Goal: Navigation & Orientation: Find specific page/section

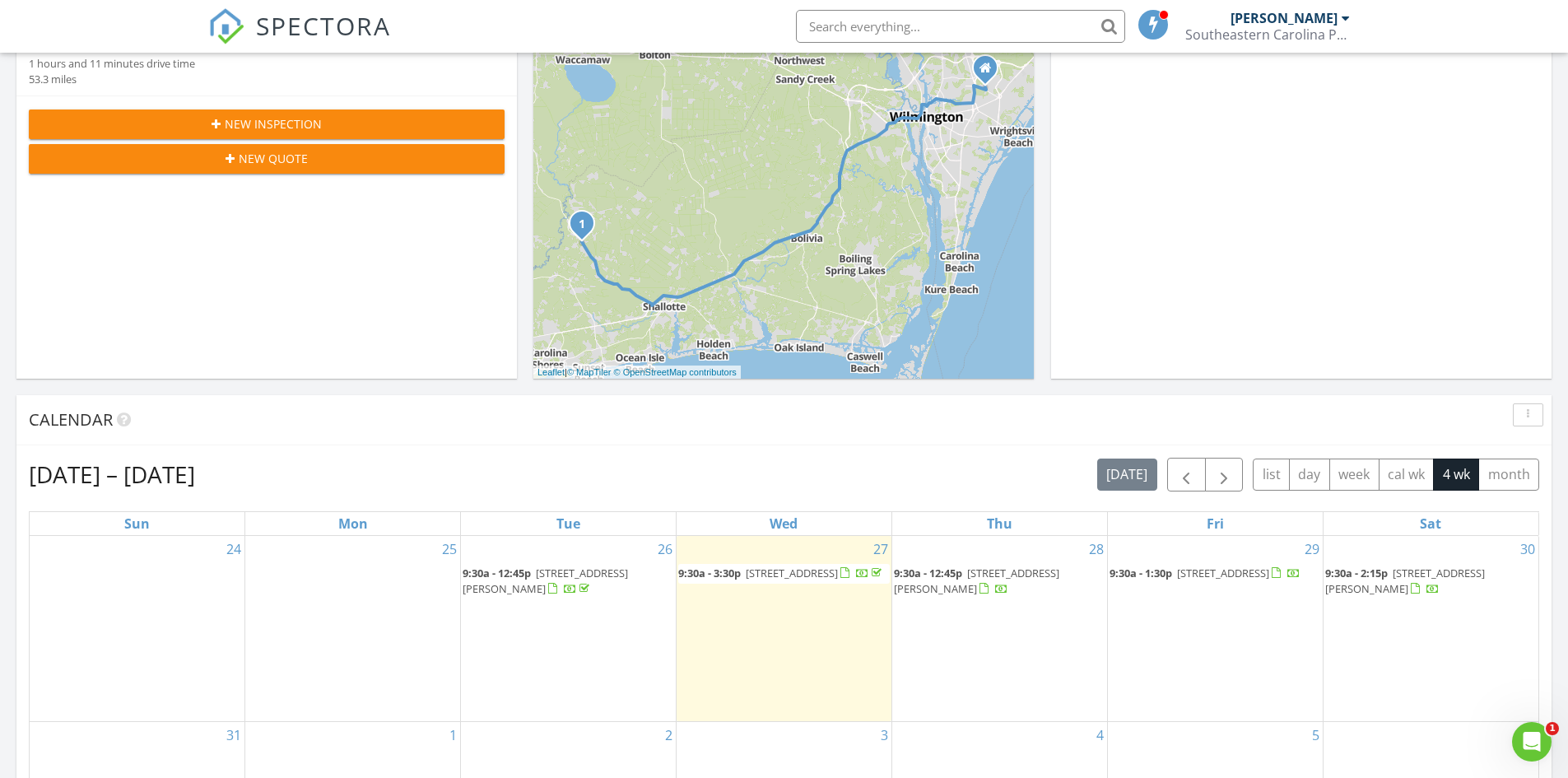
scroll to position [577, 0]
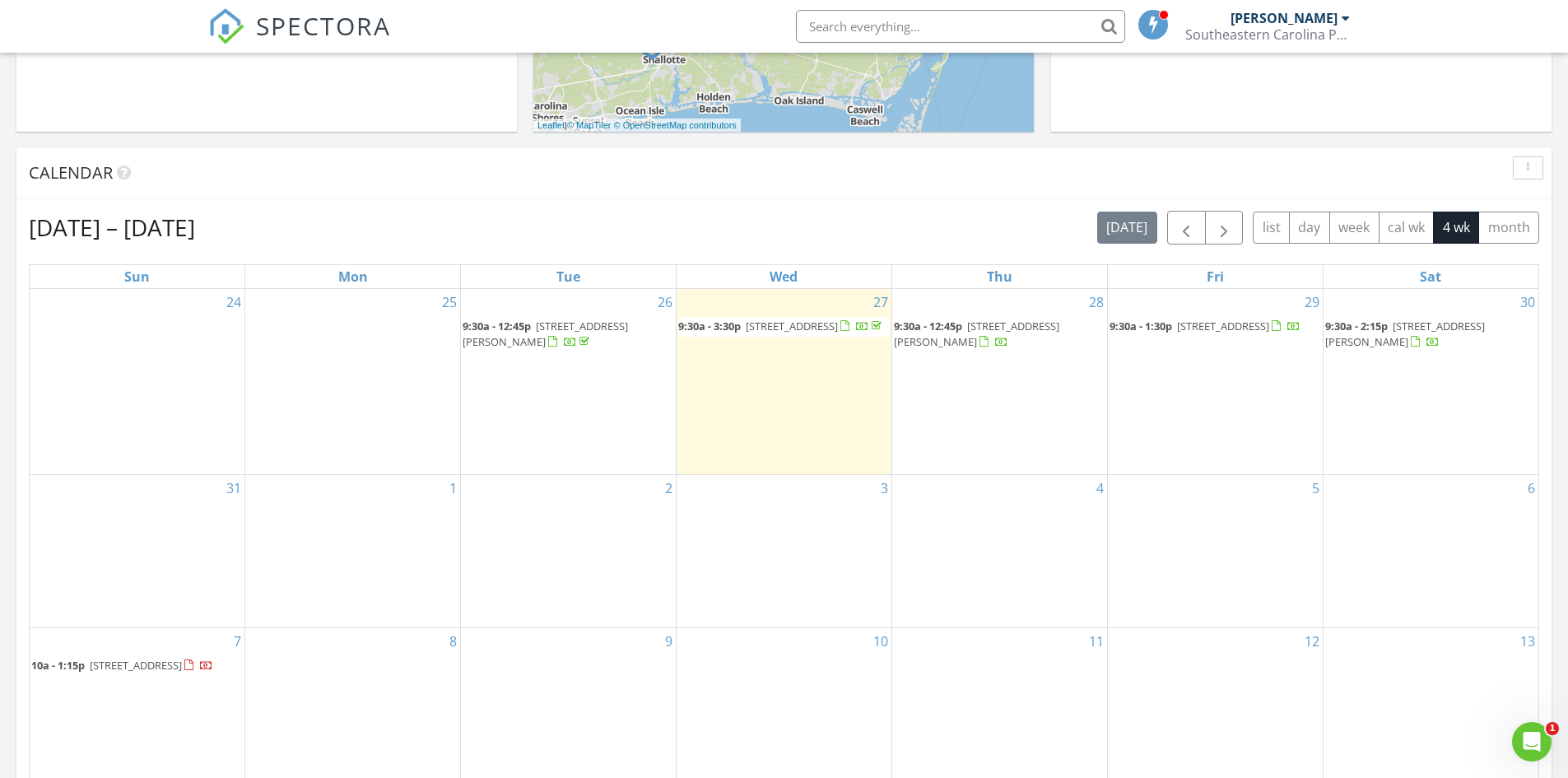
click at [765, 331] on span "[STREET_ADDRESS]" at bounding box center [791, 325] width 92 height 15
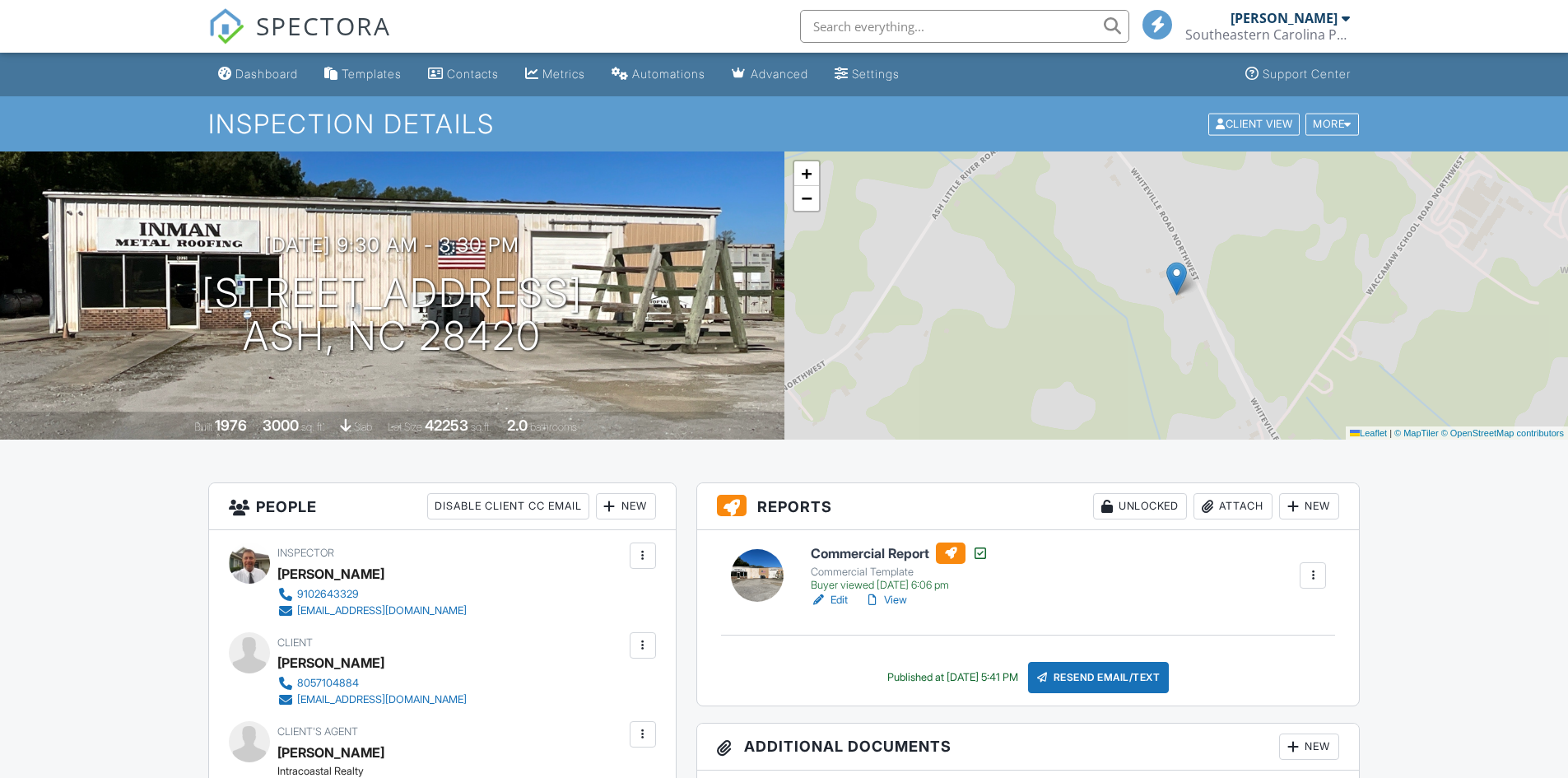
scroll to position [164, 0]
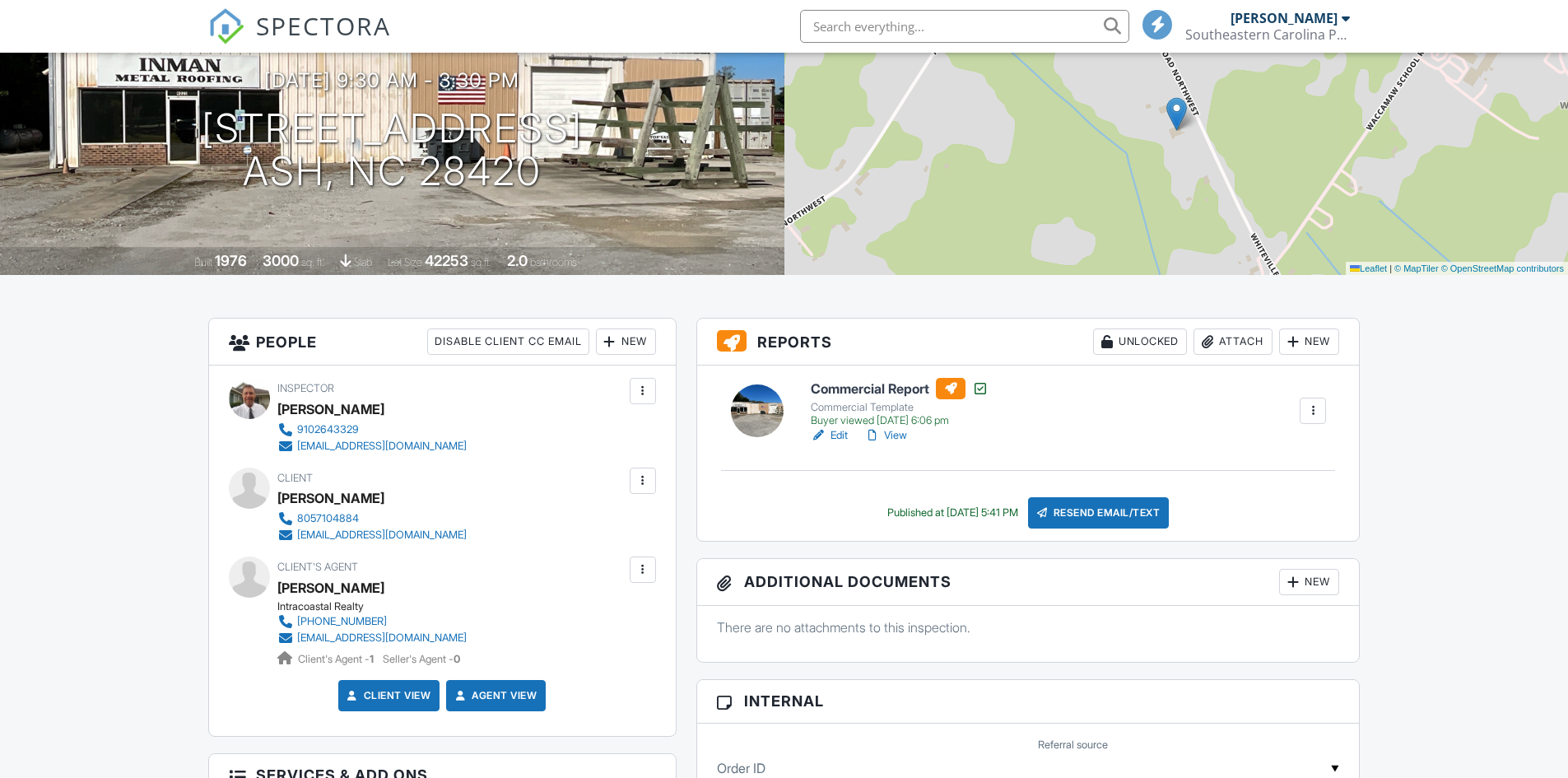
click at [897, 433] on link "View" at bounding box center [885, 435] width 43 height 17
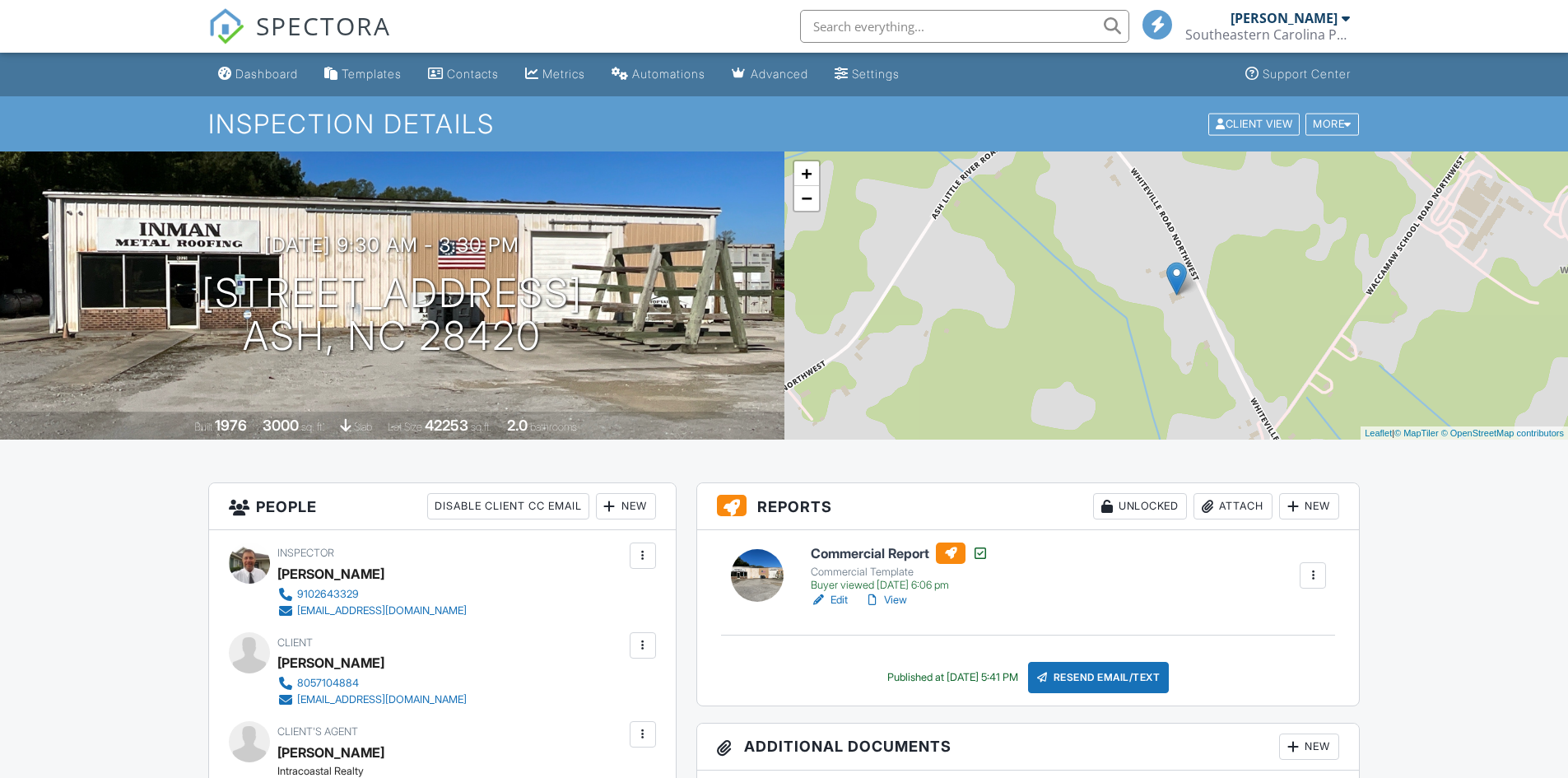
click at [270, 71] on div "Dashboard" at bounding box center [266, 74] width 62 height 14
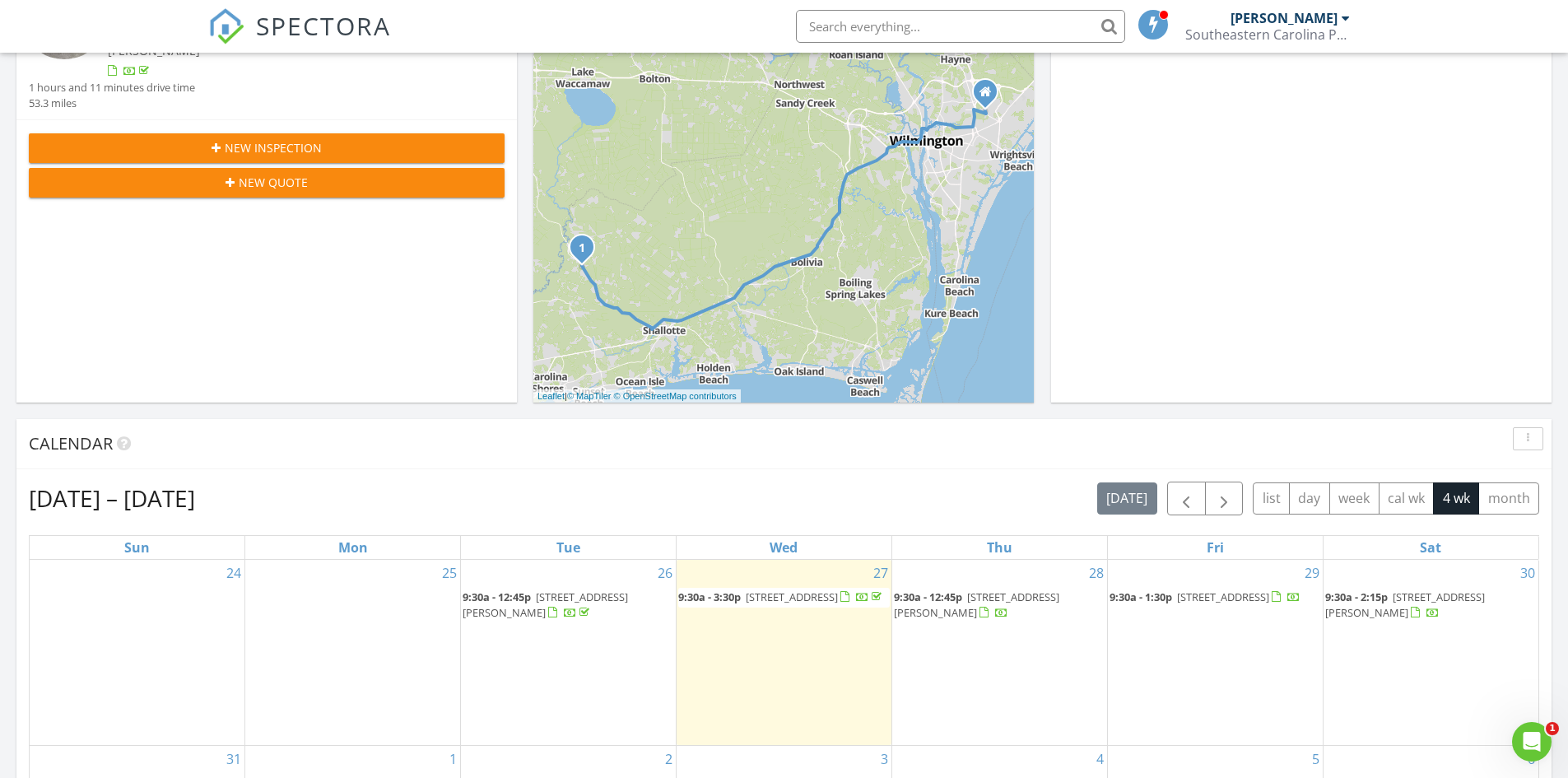
scroll to position [411, 0]
